Goal: Task Accomplishment & Management: Manage account settings

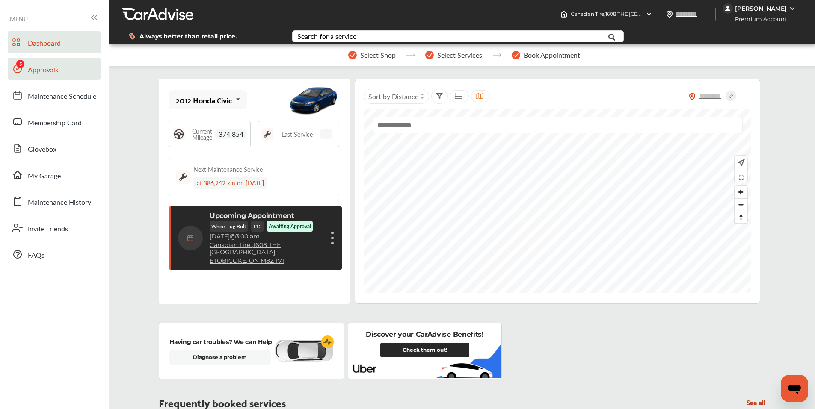
click at [40, 71] on span "Approvals" at bounding box center [43, 70] width 30 height 11
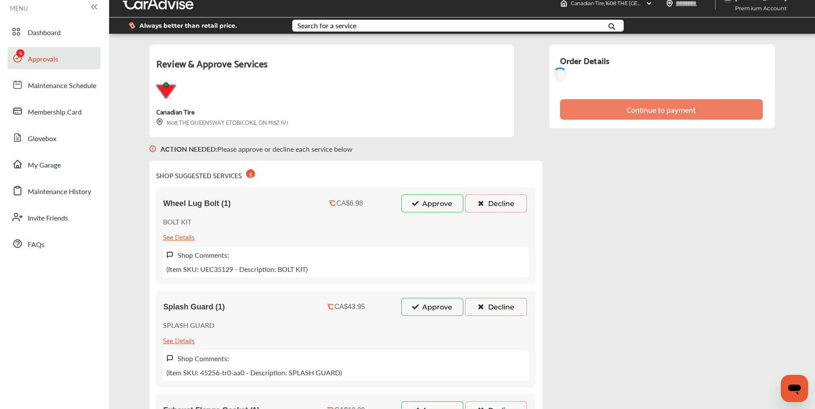
scroll to position [86, 0]
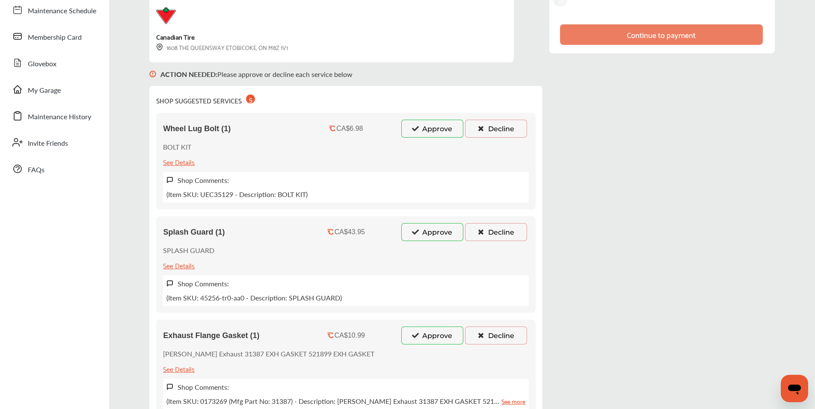
click at [411, 134] on button "Approve" at bounding box center [432, 129] width 62 height 18
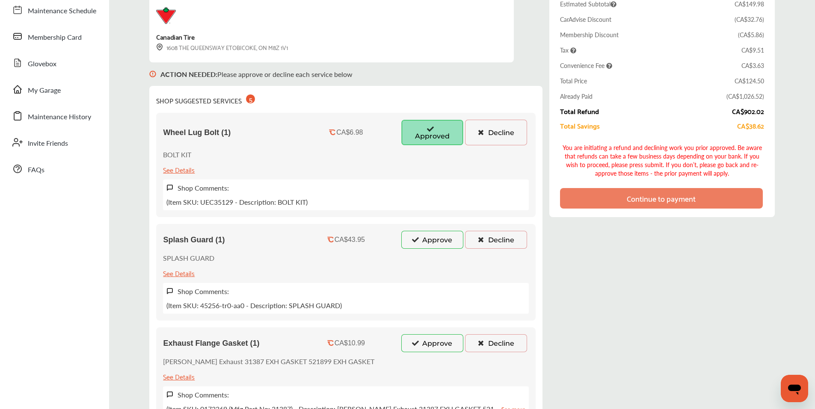
click at [413, 245] on button "Approve" at bounding box center [432, 240] width 62 height 18
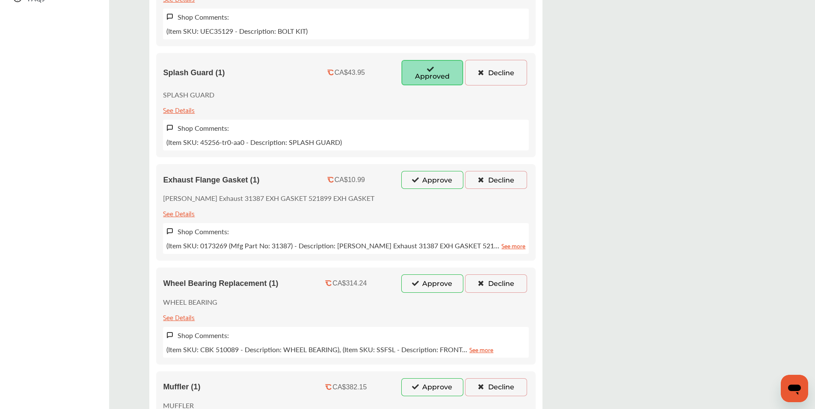
click at [411, 180] on icon at bounding box center [415, 180] width 8 height 6
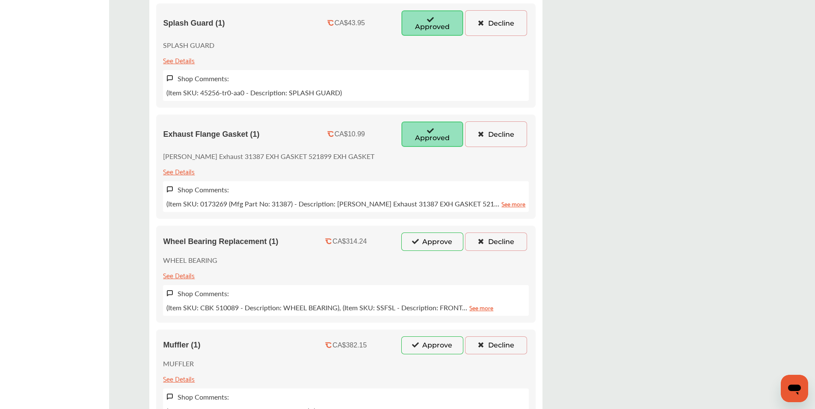
scroll to position [385, 0]
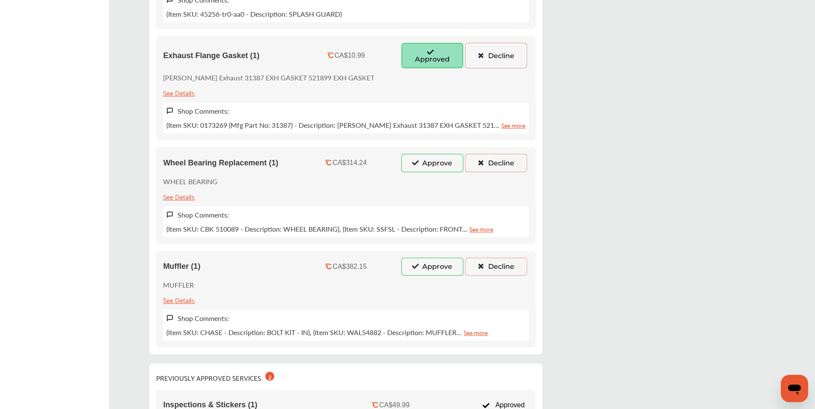
drag, startPoint x: 406, startPoint y: 161, endPoint x: 405, endPoint y: 192, distance: 30.4
click at [406, 165] on button "Approve" at bounding box center [432, 163] width 62 height 18
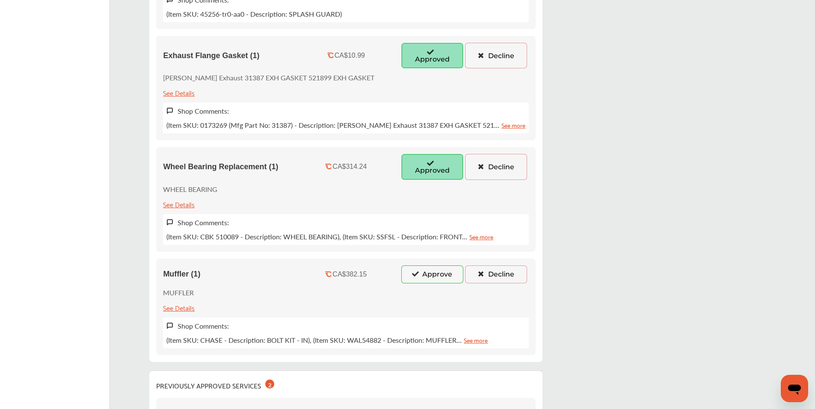
click at [411, 270] on button "Approve" at bounding box center [432, 275] width 62 height 18
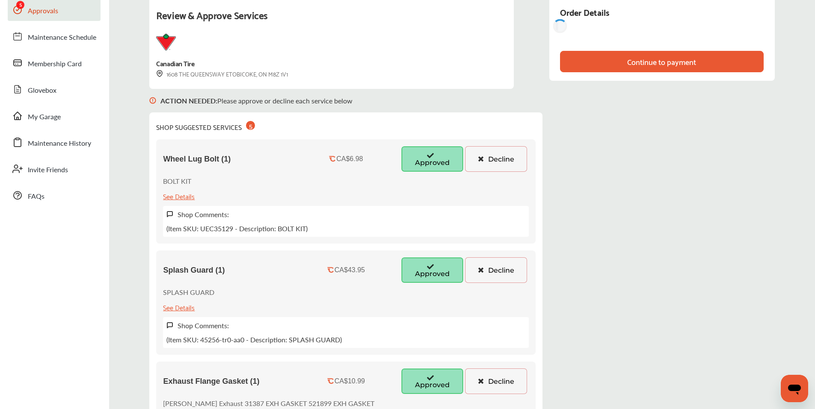
scroll to position [0, 0]
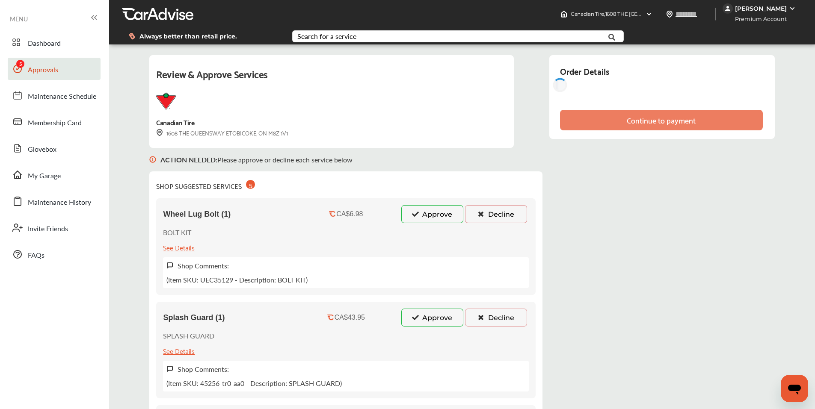
click at [411, 217] on icon at bounding box center [415, 214] width 8 height 6
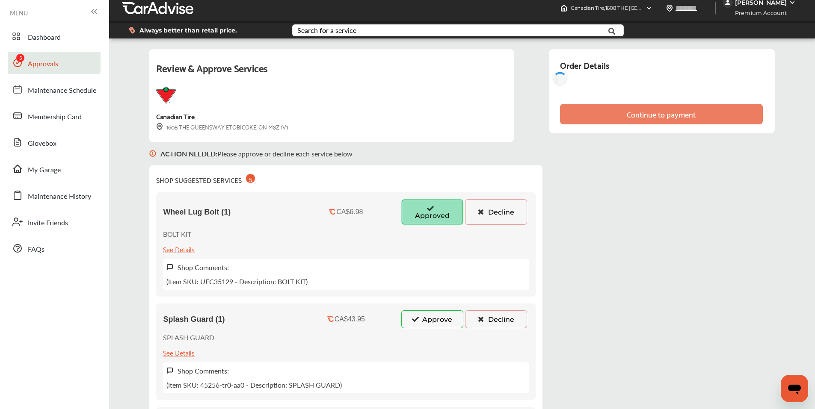
scroll to position [128, 0]
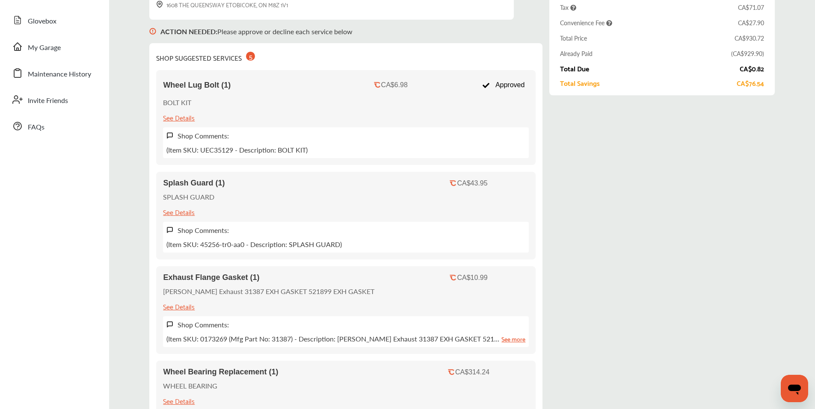
click at [396, 201] on div "Splash Guard (1) CA$43.95 SPLASH GUARD See Details Shop Comments: (Item SKU: 45…" at bounding box center [345, 216] width 379 height 88
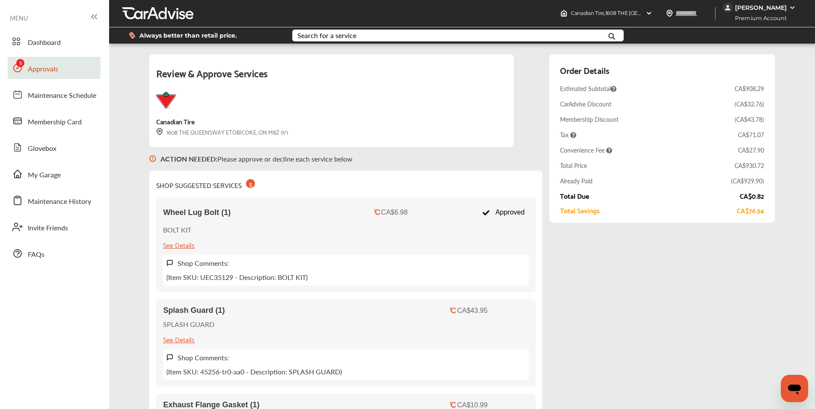
scroll to position [0, 0]
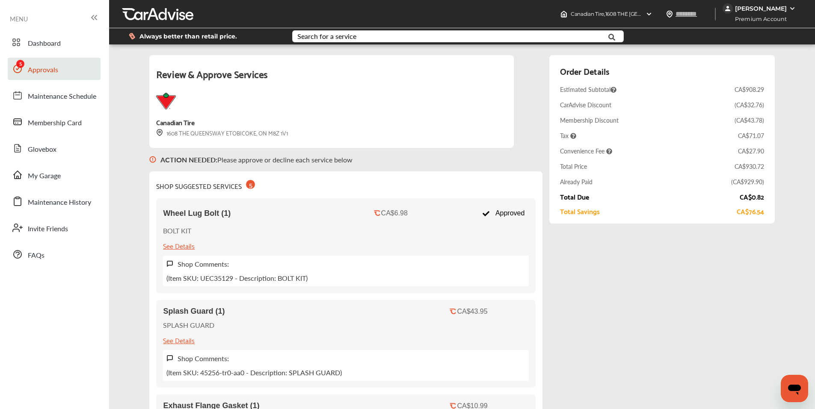
click at [734, 166] on div "CA$930.72" at bounding box center [749, 166] width 30 height 9
drag, startPoint x: 731, startPoint y: 165, endPoint x: 745, endPoint y: 165, distance: 13.7
click at [745, 165] on div "CA$930.72" at bounding box center [749, 166] width 30 height 9
